Goal: Task Accomplishment & Management: Use online tool/utility

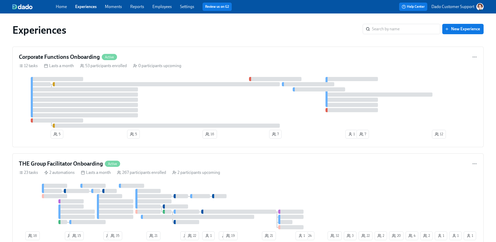
click at [162, 7] on link "Employees" at bounding box center [162, 6] width 19 height 5
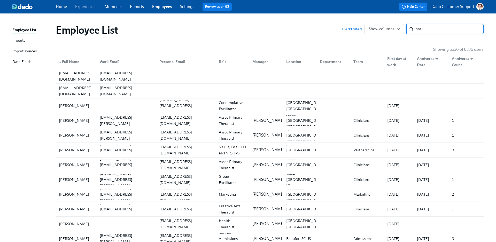
type input "part"
click at [380, 27] on span "Show columns" at bounding box center [384, 28] width 31 height 5
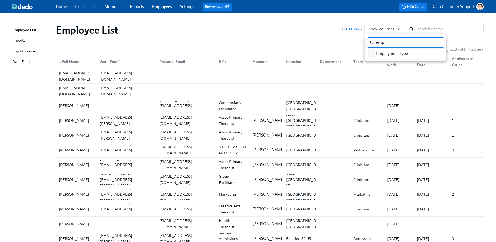
type input "emp"
click at [381, 53] on span "Employment Type" at bounding box center [392, 54] width 32 height 6
click at [374, 53] on input "Employment Type" at bounding box center [371, 53] width 5 height 5
checkbox input "true"
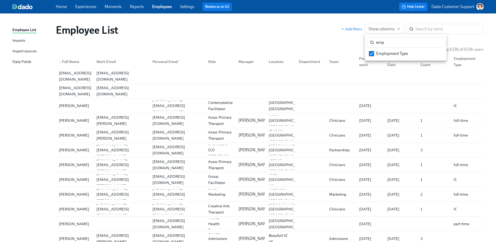
click at [79, 10] on div at bounding box center [248, 121] width 496 height 242
click at [80, 7] on link "Experiences" at bounding box center [85, 6] width 21 height 5
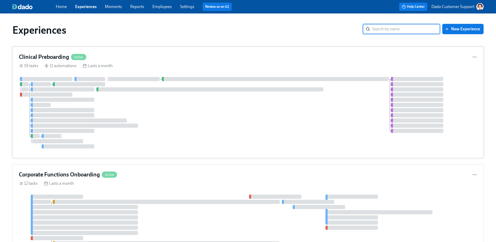
click at [196, 114] on div at bounding box center [248, 112] width 459 height 71
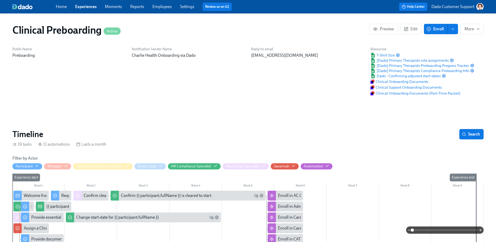
click at [462, 229] on span at bounding box center [445, 229] width 65 height 7
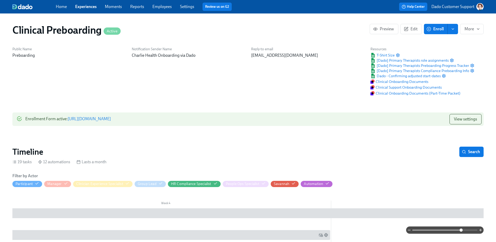
scroll to position [0, 6388]
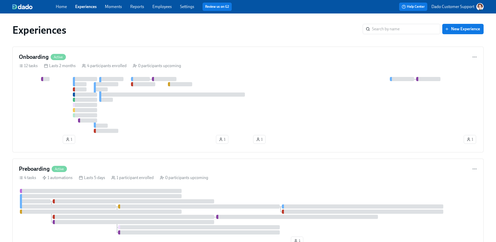
click at [161, 6] on link "Employees" at bounding box center [162, 6] width 19 height 5
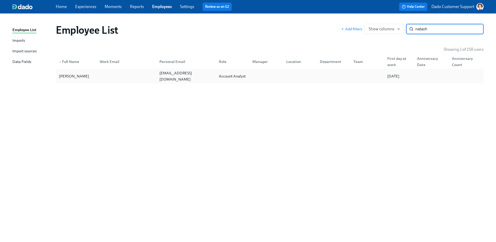
type input "natash"
click at [99, 79] on div at bounding box center [125, 76] width 59 height 10
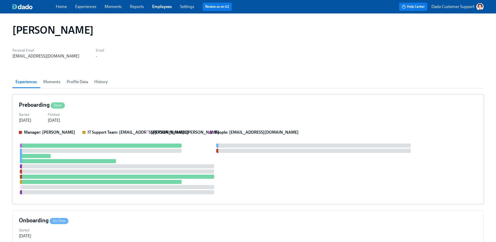
click at [101, 135] on div "Manager: Sydney Stuenkel IT Support Team: support@placeexchange.com Karina: Kar…" at bounding box center [248, 163] width 459 height 68
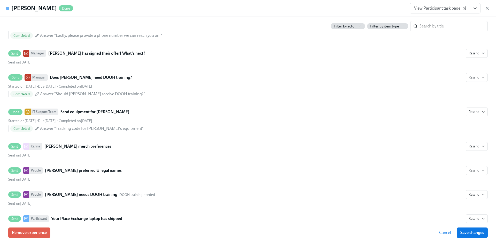
scroll to position [407, 0]
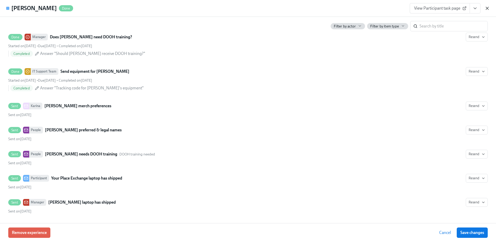
click at [486, 6] on icon "button" at bounding box center [487, 8] width 5 height 5
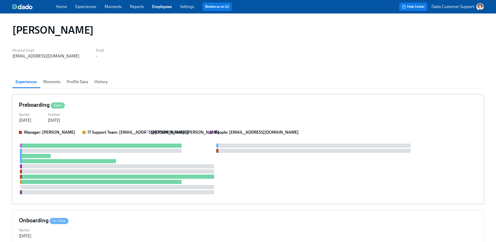
scroll to position [126, 0]
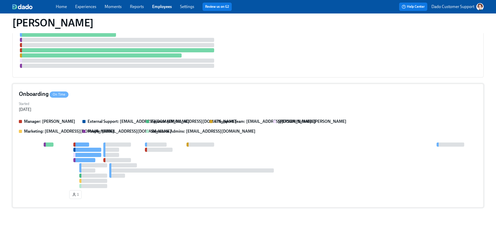
click at [154, 123] on strong "Finance: finance@placeexchange.com" at bounding box center [194, 121] width 86 height 5
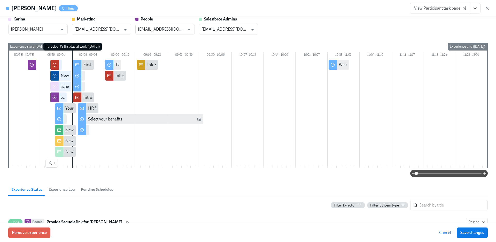
scroll to position [0, 0]
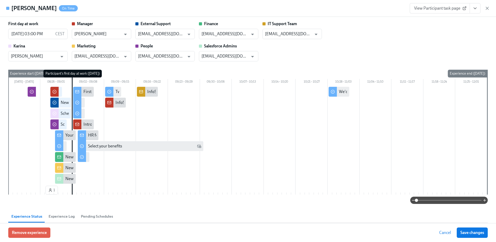
click at [59, 212] on button "Experience Log" at bounding box center [62, 216] width 32 height 12
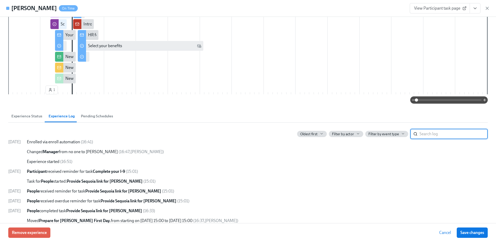
scroll to position [176, 0]
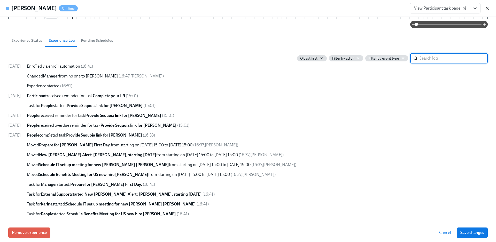
click at [487, 8] on icon "button" at bounding box center [487, 8] width 5 height 5
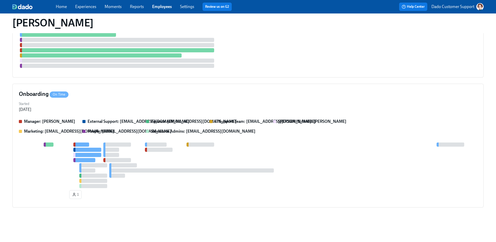
click at [78, 9] on span "Experiences" at bounding box center [85, 7] width 21 height 6
click at [88, 8] on link "Experiences" at bounding box center [85, 6] width 21 height 5
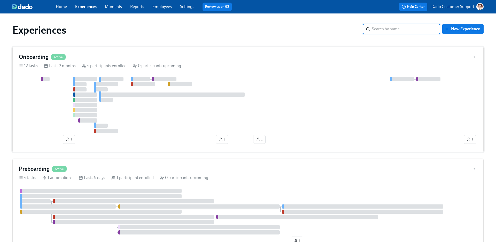
click at [82, 112] on div at bounding box center [241, 105] width 444 height 56
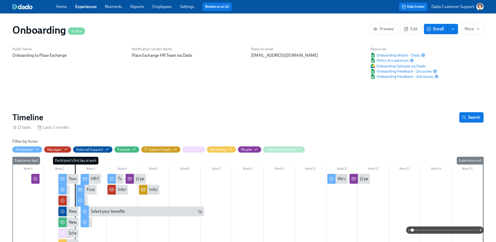
scroll to position [0, 815]
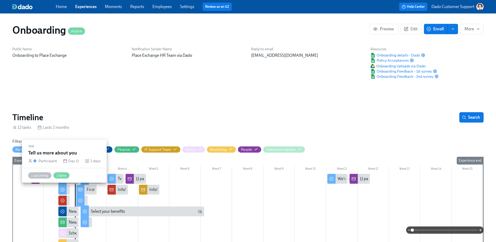
click at [64, 192] on div at bounding box center [62, 188] width 8 height 11
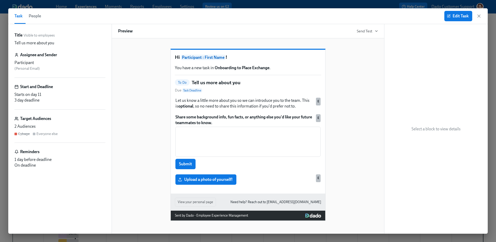
click at [36, 21] on button "People" at bounding box center [35, 16] width 19 height 16
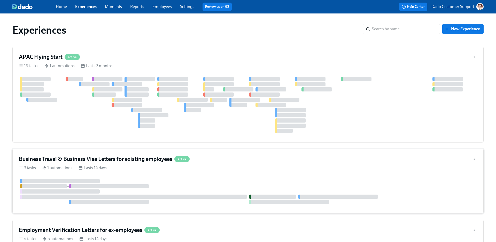
click at [191, 170] on div "3 tasks 1 automations Lasts 14 days" at bounding box center [248, 168] width 459 height 6
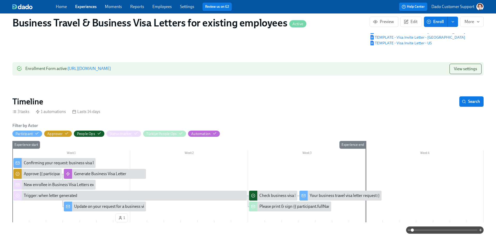
scroll to position [52, 0]
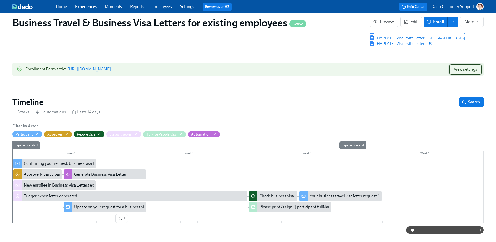
click at [467, 71] on span "View settings" at bounding box center [465, 69] width 23 height 5
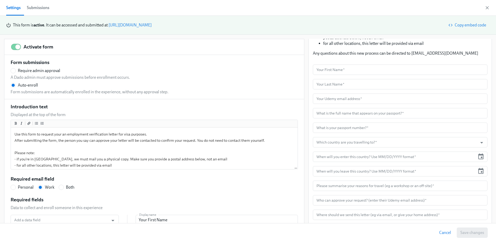
scroll to position [151, 0]
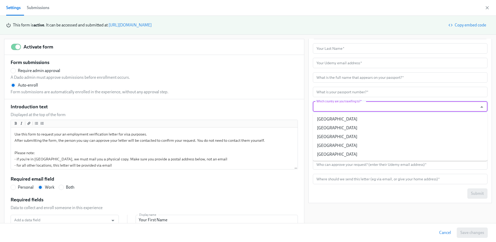
click at [356, 105] on input "Which country are you travelling to?   *" at bounding box center [396, 106] width 160 height 10
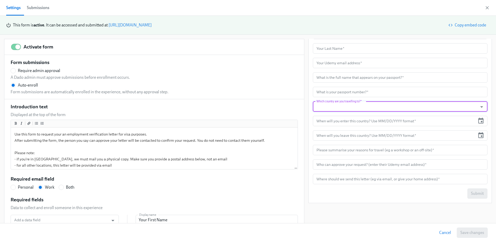
click at [356, 105] on input "Which country are you travelling to?   *" at bounding box center [396, 106] width 160 height 10
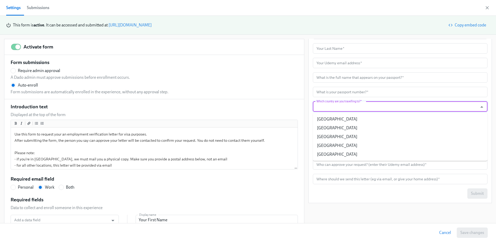
click at [356, 105] on input "Which country are you travelling to?   *" at bounding box center [396, 106] width 160 height 10
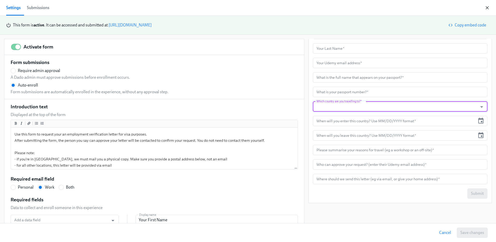
click at [488, 8] on icon "button" at bounding box center [487, 7] width 3 height 3
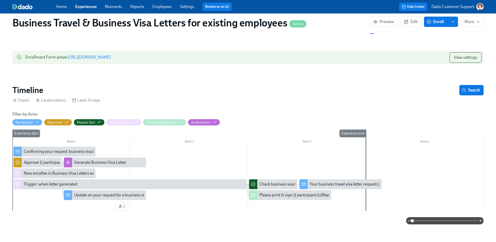
scroll to position [66, 0]
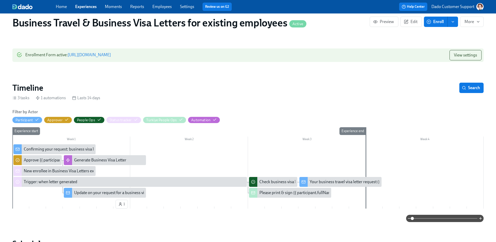
click at [48, 171] on div "New enrollee in Business Visa Letters experience" at bounding box center [66, 171] width 85 height 6
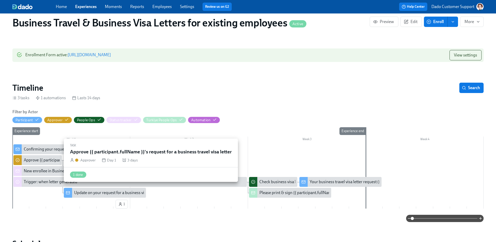
click at [30, 162] on div "Approve {{ participant.fullName }}'s request for a business travel visa letter" at bounding box center [89, 160] width 131 height 6
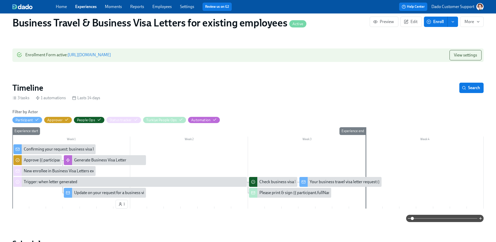
click at [84, 4] on div "Home Experiences Moments Reports Employees Settings Review us on G2" at bounding box center [163, 7] width 214 height 8
click at [80, 6] on link "Experiences" at bounding box center [85, 6] width 21 height 5
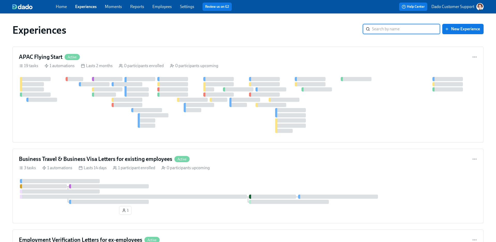
click at [386, 25] on input "search" at bounding box center [406, 29] width 68 height 10
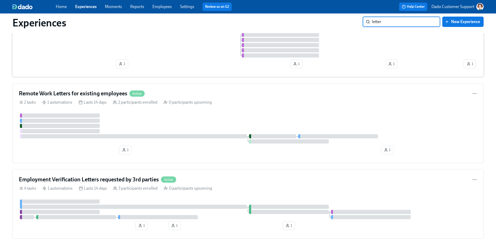
scroll to position [193, 0]
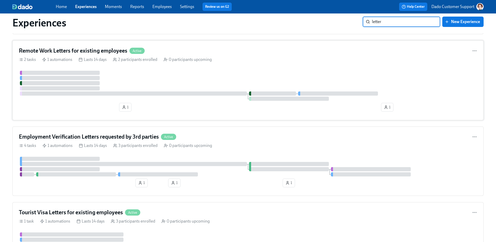
type input "letter"
click at [92, 47] on div "Remote Work Letters for existing employees Active 2 tasks 1 automations Lasts 1…" at bounding box center [248, 80] width 472 height 80
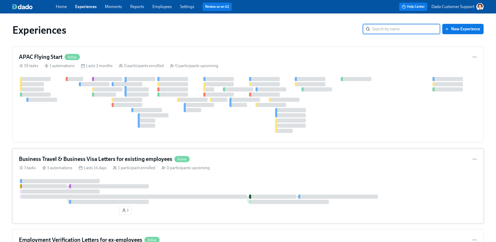
click at [81, 162] on h4 "Business Travel & Business Visa Letters for existing employees" at bounding box center [96, 159] width 154 height 8
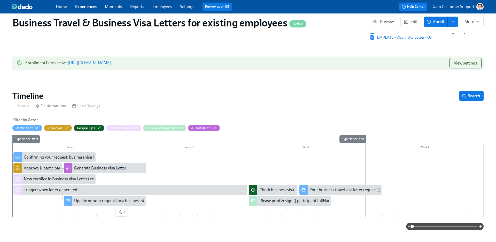
scroll to position [84, 0]
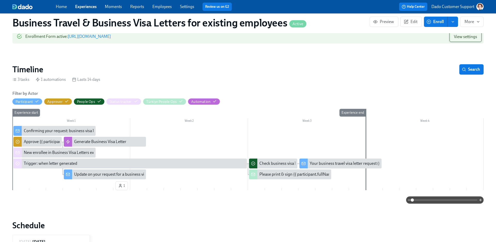
click at [474, 37] on span "View settings" at bounding box center [465, 36] width 23 height 5
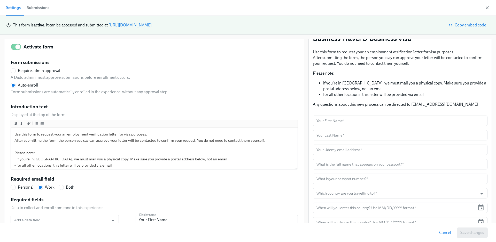
scroll to position [151, 0]
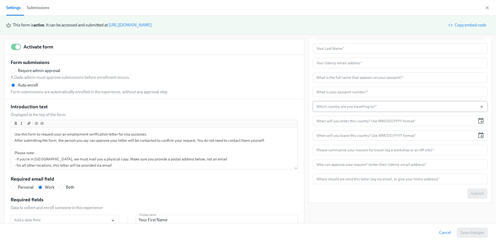
click at [322, 106] on input "Which country are you travelling to?   *" at bounding box center [396, 106] width 160 height 10
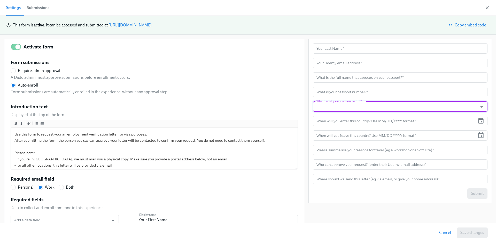
click at [346, 104] on input "Which country are you travelling to?   *" at bounding box center [396, 106] width 160 height 10
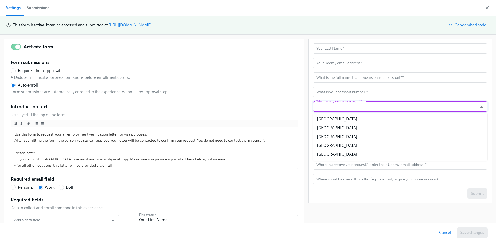
click at [346, 104] on input "Which country are you travelling to?   *" at bounding box center [396, 106] width 160 height 10
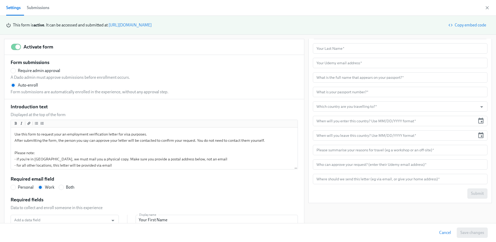
click at [310, 102] on div "Enrollment Form Request a Employment Verification Letter for your Business Trav…" at bounding box center [400, 52] width 183 height 300
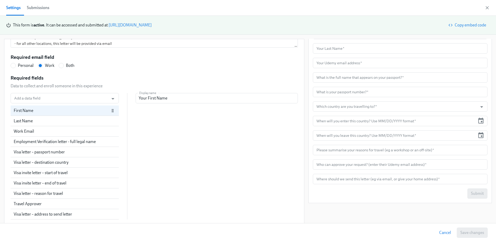
scroll to position [0, 0]
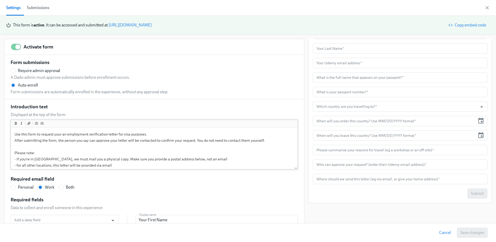
click at [35, 159] on textarea "Use this form to request your an employment verification letter for visa purpos…" at bounding box center [154, 155] width 285 height 55
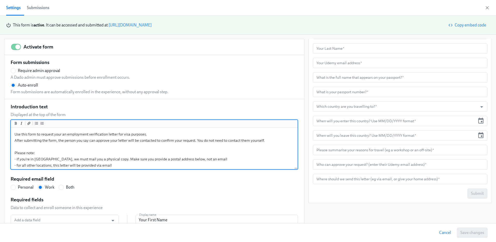
radio input "false"
type textarea "Use this form to request your an employment verification letter for visa purpos…"
radio input "false"
type textarea "Use this form to request your an employment verification letter for visa purpos…"
radio input "false"
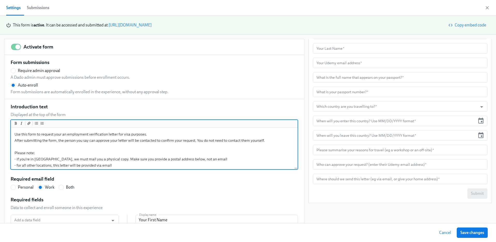
type textarea "Use this form to request your an employment verification letter for visa purpos…"
radio input "false"
type textarea "Use this form to request your an employment verification letter for visa purpos…"
click at [472, 230] on span "Save changes" at bounding box center [473, 232] width 24 height 5
radio input "false"
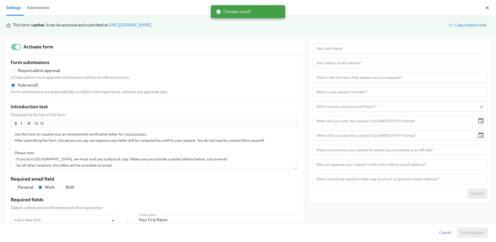
click at [487, 9] on icon "button" at bounding box center [487, 7] width 5 height 5
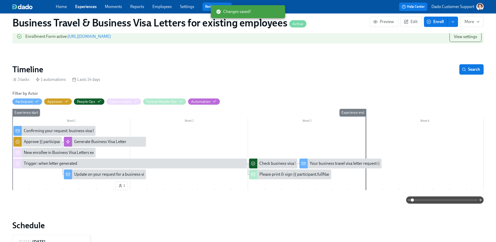
click at [185, 122] on div "Week 2" at bounding box center [189, 121] width 118 height 7
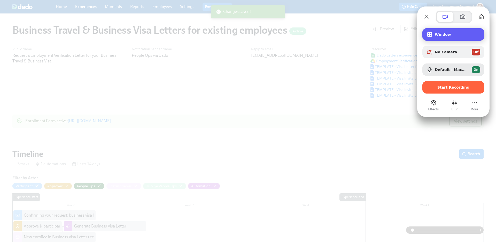
click at [442, 28] on div "Window" at bounding box center [454, 34] width 62 height 12
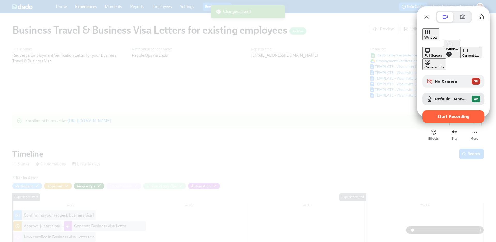
click at [461, 58] on button "Current tab" at bounding box center [471, 53] width 21 height 12
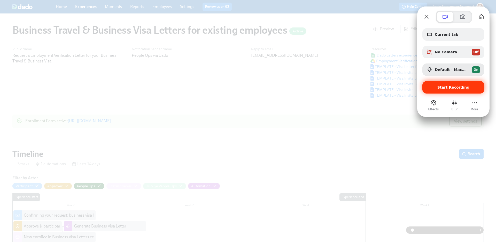
click at [479, 89] on span "Start Recording" at bounding box center [454, 87] width 54 height 4
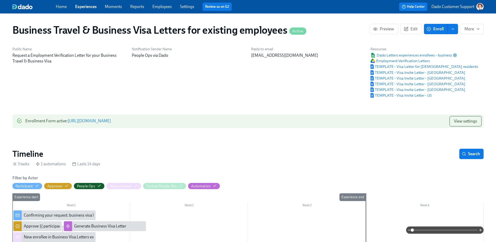
click at [111, 121] on link "[URL][DOMAIN_NAME]" at bounding box center [89, 120] width 43 height 5
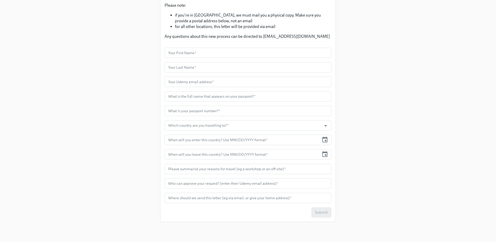
scroll to position [91, 0]
click at [191, 130] on input "Which country are you travelling to?   *" at bounding box center [243, 126] width 152 height 10
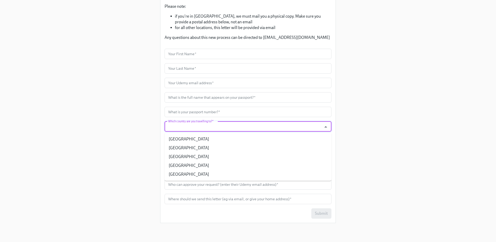
click at [342, 96] on div "Enrollment Form Request a Employment Verification Letter for your Business Trav…" at bounding box center [248, 68] width 472 height 318
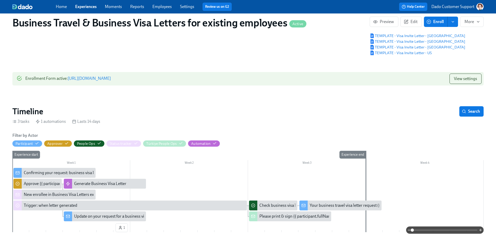
scroll to position [120, 0]
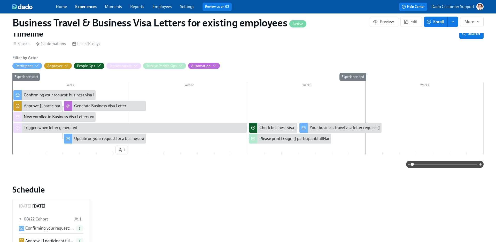
click at [32, 91] on div "Confirming your request: business visa letter for {{ participant.visaLetterDest…" at bounding box center [54, 95] width 82 height 10
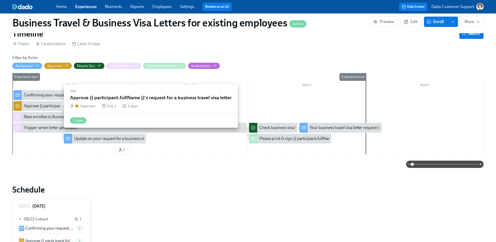
click at [31, 107] on div "Approve {{ participant.fullName }}'s request for a business travel visa letter" at bounding box center [89, 106] width 131 height 6
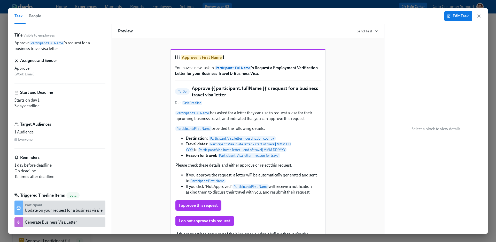
scroll to position [90, 0]
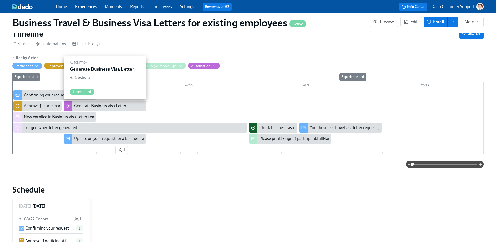
click at [83, 105] on div "Generate Business Visa Letter" at bounding box center [100, 106] width 52 height 6
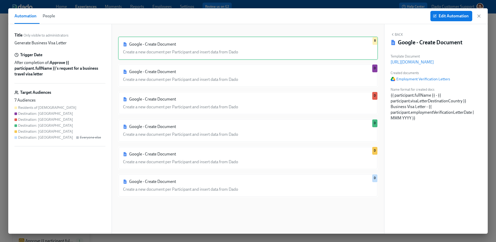
click at [396, 34] on button "Back" at bounding box center [397, 34] width 12 height 4
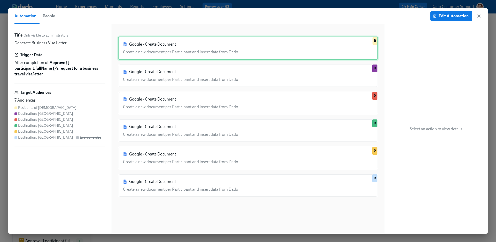
click at [341, 43] on div "Google - Create Document Create a new document per Participant and insert data …" at bounding box center [248, 47] width 260 height 23
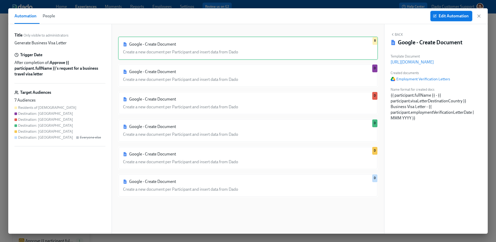
click at [462, 19] on button "Edit Automation" at bounding box center [452, 16] width 42 height 10
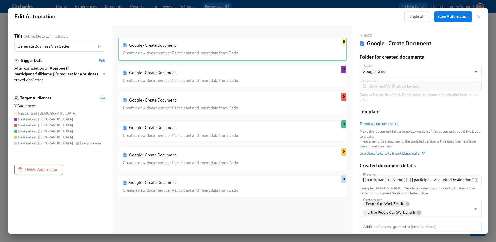
click at [103, 99] on span "Edit" at bounding box center [102, 97] width 7 height 5
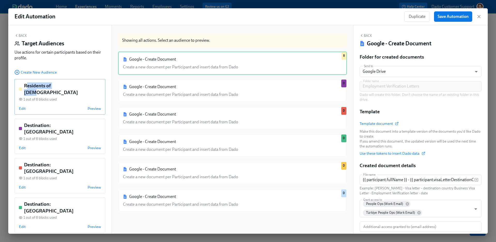
drag, startPoint x: 28, startPoint y: 85, endPoint x: 61, endPoint y: 83, distance: 33.4
click at [61, 83] on h5 "Residents of [DEMOGRAPHIC_DATA]" at bounding box center [62, 88] width 77 height 13
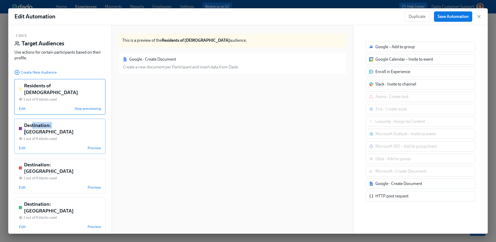
drag, startPoint x: 32, startPoint y: 119, endPoint x: 57, endPoint y: 119, distance: 24.3
click at [56, 122] on h5 "Destination: [GEOGRAPHIC_DATA]" at bounding box center [62, 128] width 77 height 13
drag, startPoint x: 35, startPoint y: 151, endPoint x: 61, endPoint y: 151, distance: 26.4
click at [61, 161] on h5 "Destination: [GEOGRAPHIC_DATA]" at bounding box center [62, 167] width 77 height 13
click at [32, 85] on h5 "Residents of [DEMOGRAPHIC_DATA]" at bounding box center [62, 88] width 77 height 13
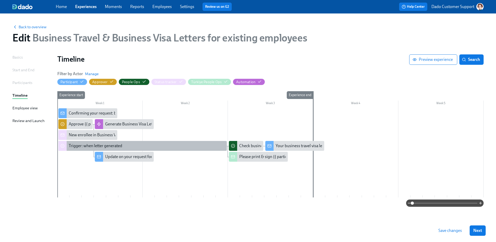
click at [73, 143] on div "Trigger: when letter generated" at bounding box center [96, 146] width 54 height 6
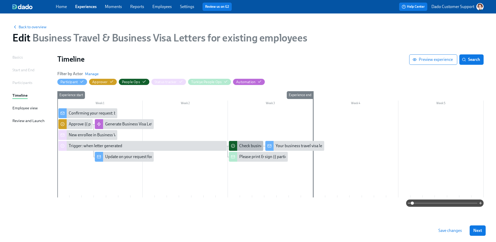
click at [249, 145] on div "Check business visa letter generated for {{ participant.fullName }} ({{ partici…" at bounding box center [391, 146] width 305 height 6
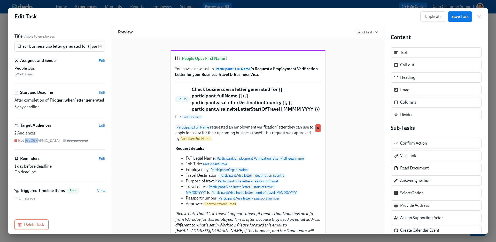
drag, startPoint x: 25, startPoint y: 148, endPoint x: 34, endPoint y: 148, distance: 8.8
click at [34, 143] on div "Not [GEOGRAPHIC_DATA]" at bounding box center [39, 140] width 42 height 5
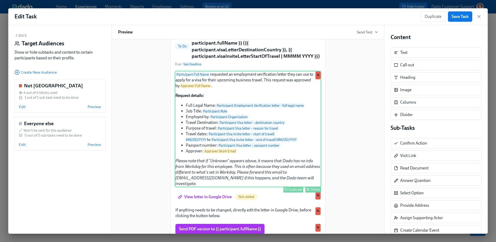
scroll to position [100, 0]
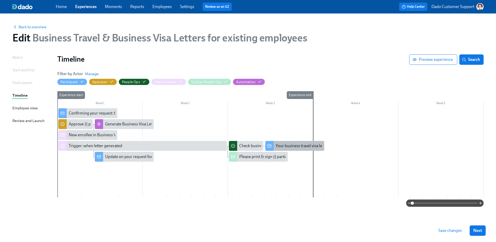
click at [283, 144] on div "Your business travel visa letter request ({{ participant.visaLetterDestinationC…" at bounding box center [404, 146] width 257 height 6
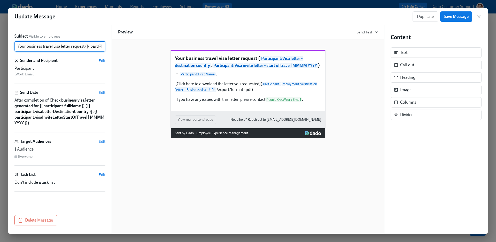
scroll to position [0, 177]
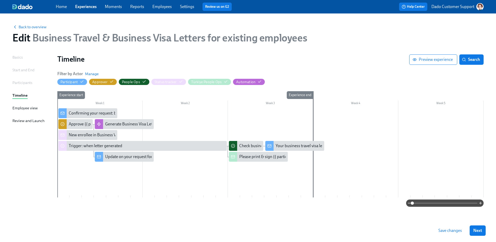
click at [148, 185] on div at bounding box center [270, 152] width 427 height 89
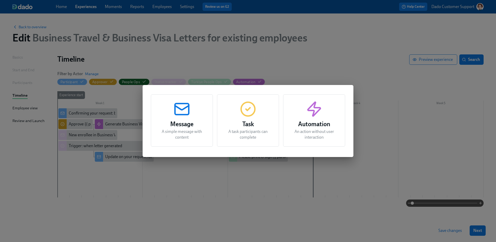
click at [240, 146] on div "Task A task participants can complete" at bounding box center [248, 120] width 62 height 52
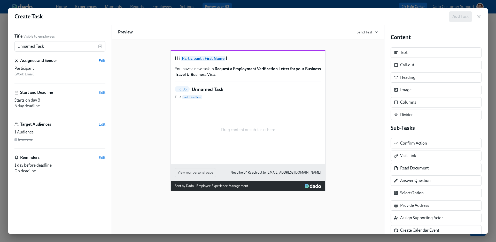
click at [362, 7] on div "Create Task Add Task Title Visible to employees Unnamed Task ​ Assignee and Sen…" at bounding box center [248, 121] width 496 height 242
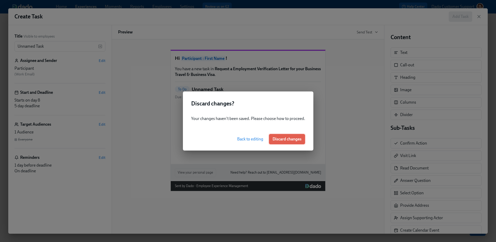
click at [283, 143] on button "Discard changes" at bounding box center [287, 139] width 36 height 10
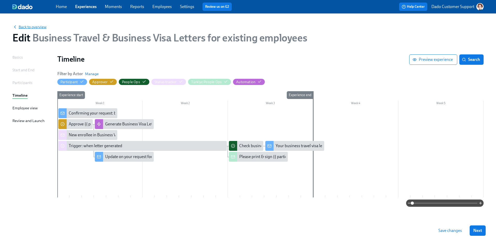
click at [36, 26] on span "Back to overview" at bounding box center [29, 26] width 34 height 5
